Goal: Find specific page/section: Find specific page/section

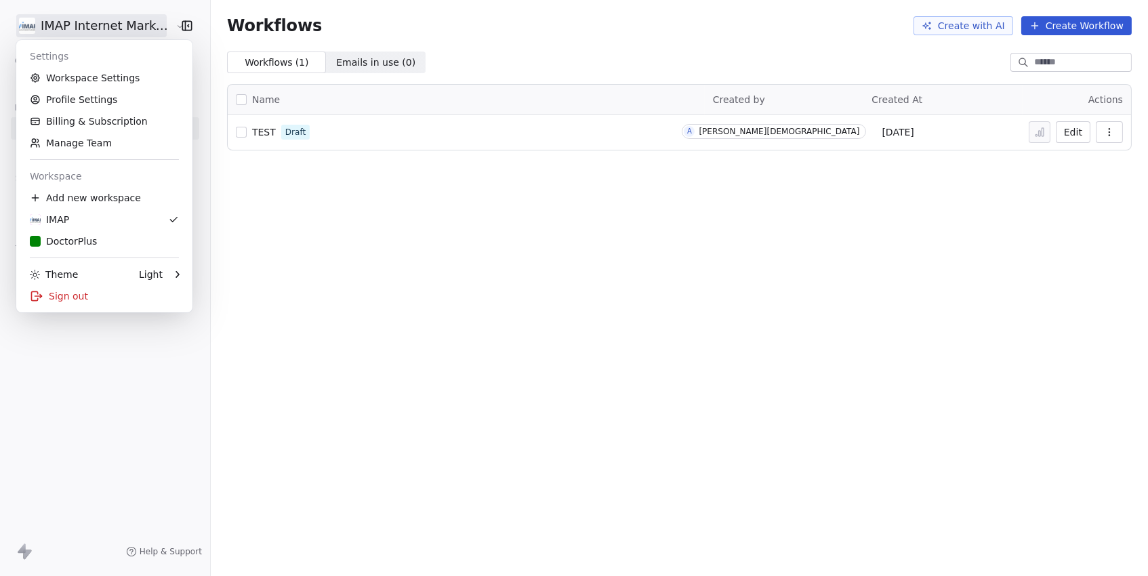
click at [108, 28] on html "IMAP Internet Marketing SL Contacts People Marketing Workflows Campaigns Sales …" at bounding box center [574, 288] width 1148 height 576
click at [107, 232] on link "DoctorPlus" at bounding box center [104, 241] width 165 height 22
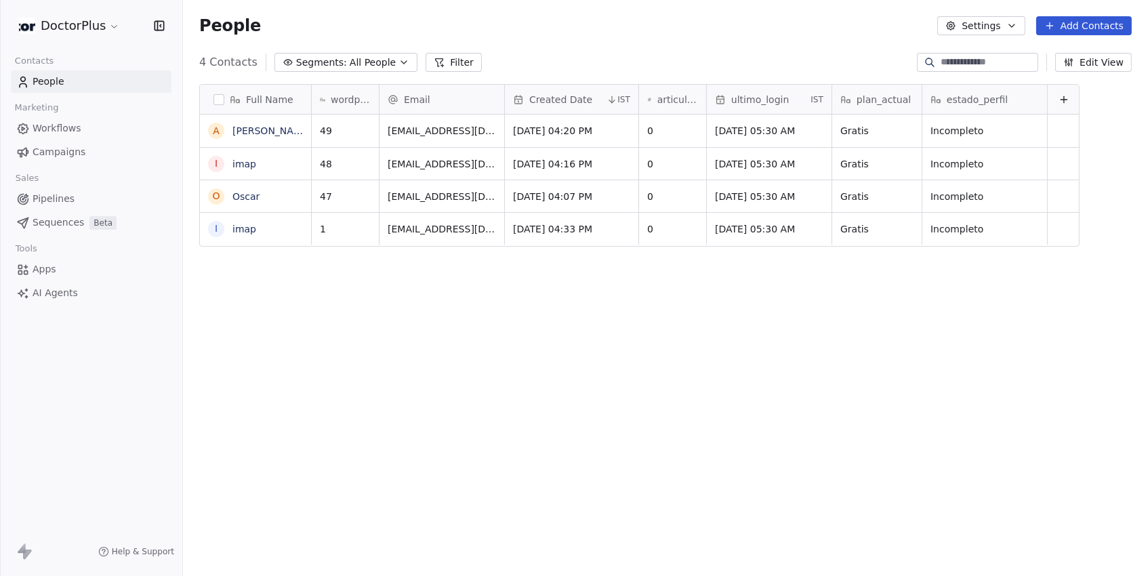
scroll to position [507, 965]
click at [74, 128] on span "Workflows" at bounding box center [57, 128] width 49 height 14
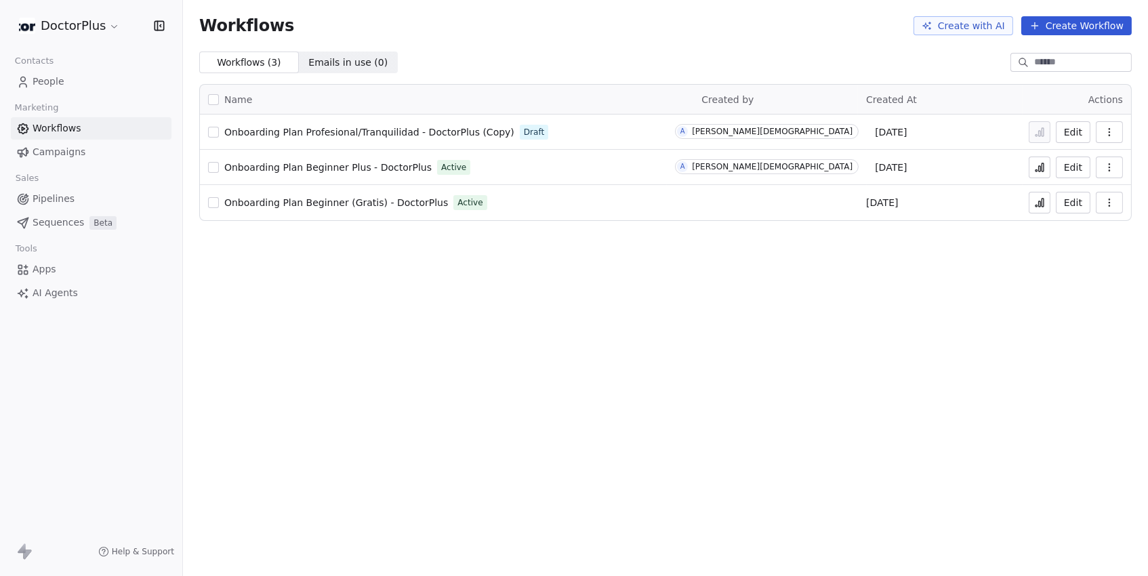
click at [383, 129] on span "Onboarding Plan Profesional/Tranquilidad - DoctorPlus (Copy)" at bounding box center [369, 132] width 290 height 11
